Goal: Find specific page/section: Find specific page/section

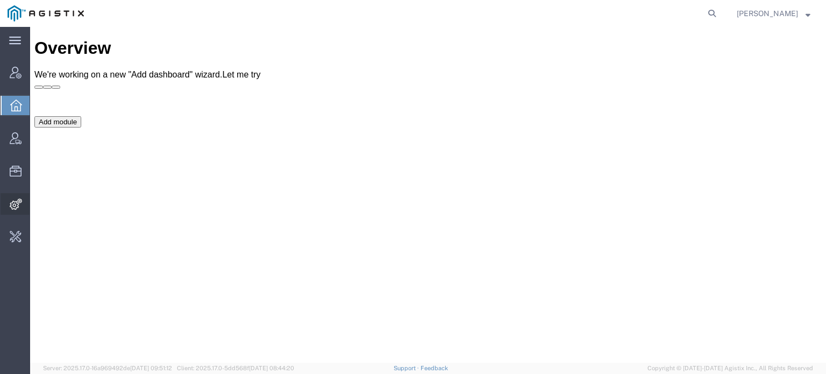
click at [37, 208] on span "Integrations" at bounding box center [34, 203] width 8 height 21
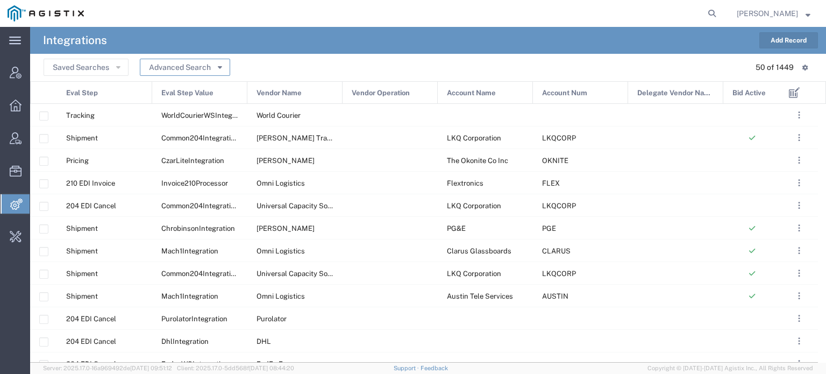
click at [175, 70] on button "Advanced Search" at bounding box center [185, 67] width 90 height 17
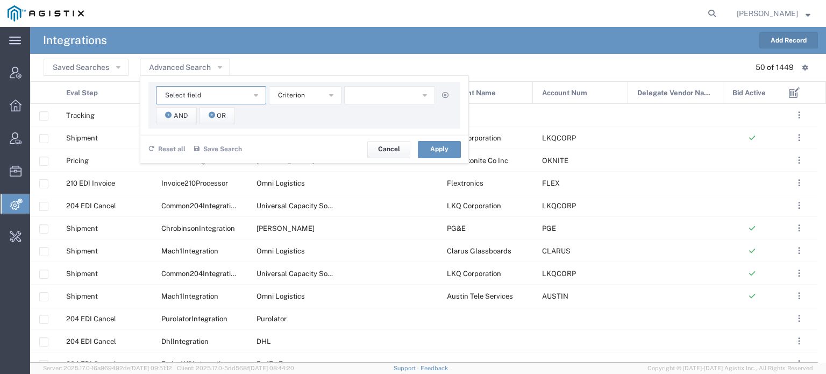
click at [229, 91] on button "Select field" at bounding box center [211, 95] width 110 height 18
click at [209, 116] on span "Account Name" at bounding box center [210, 114] width 108 height 14
click at [386, 97] on input "text" at bounding box center [389, 95] width 91 height 18
type input "Abbott"
click at [181, 114] on span "And" at bounding box center [181, 116] width 14 height 10
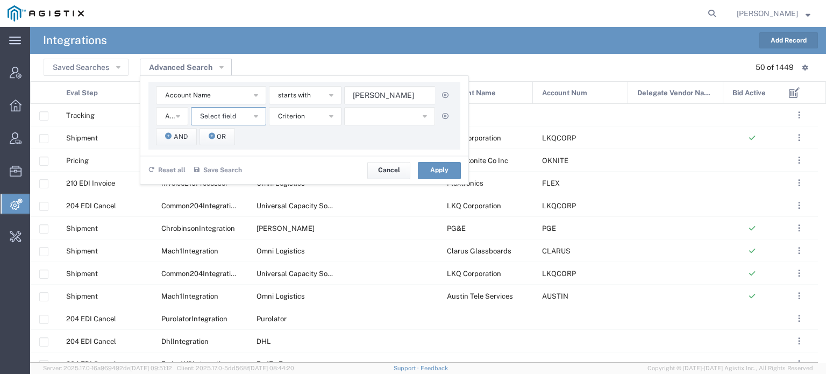
click at [213, 112] on span "Select field" at bounding box center [218, 116] width 36 height 10
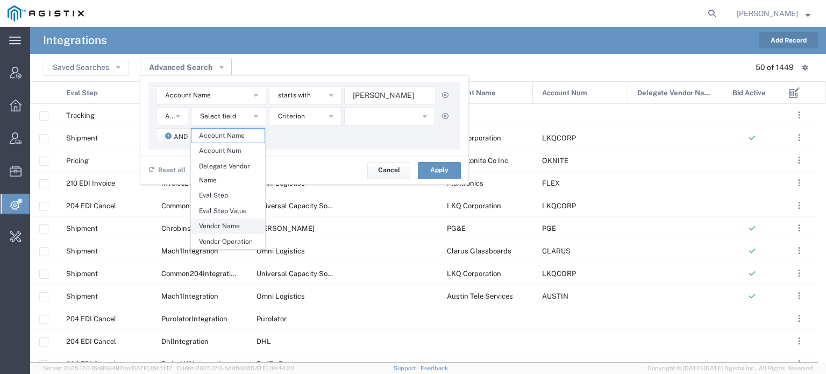
click at [224, 225] on span "Vendor Name" at bounding box center [227, 226] width 73 height 14
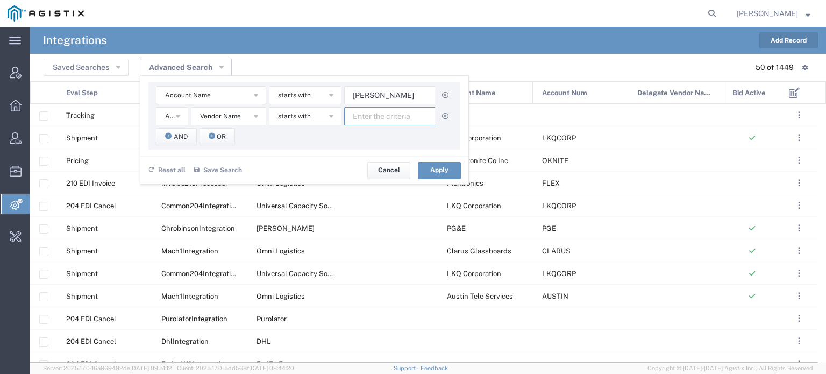
click at [372, 111] on input "text" at bounding box center [389, 116] width 91 height 18
type input "F"
click at [432, 165] on button "Apply" at bounding box center [439, 170] width 43 height 17
